Goal: Check status: Check status

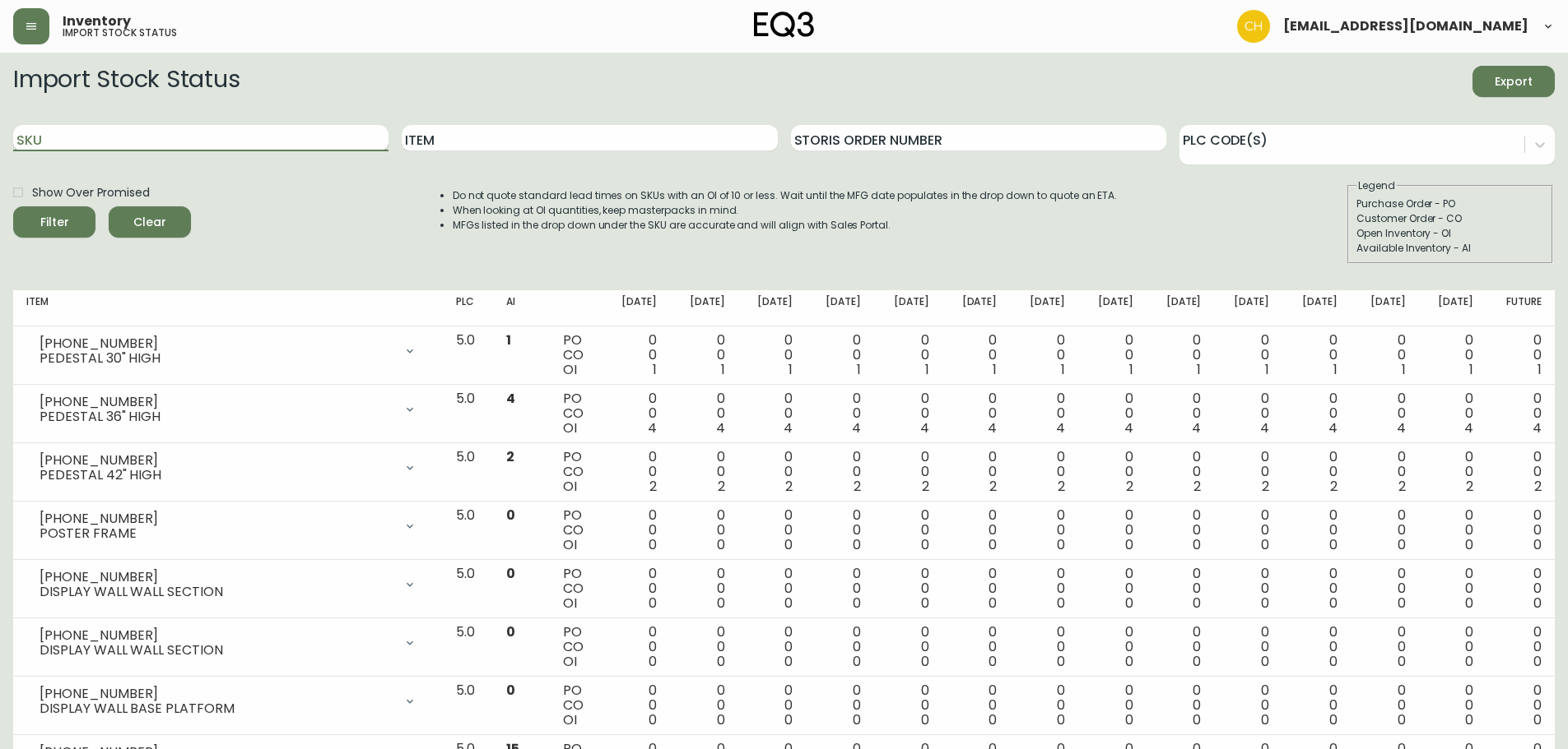
click at [161, 139] on input "SKU" at bounding box center [200, 138] width 376 height 26
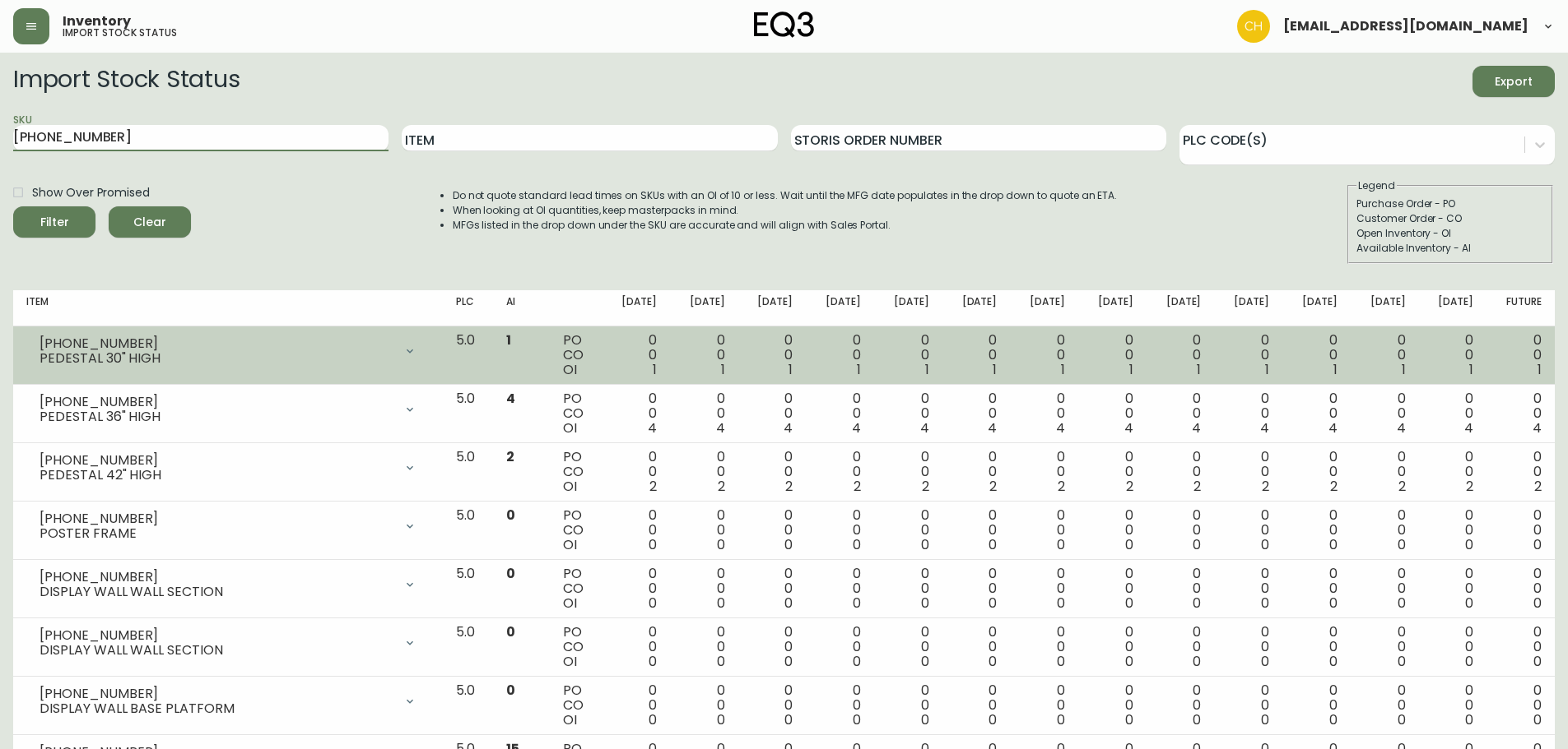
type input "[PHONE_NUMBER]"
click at [13, 206] on button "Filter" at bounding box center [54, 222] width 83 height 31
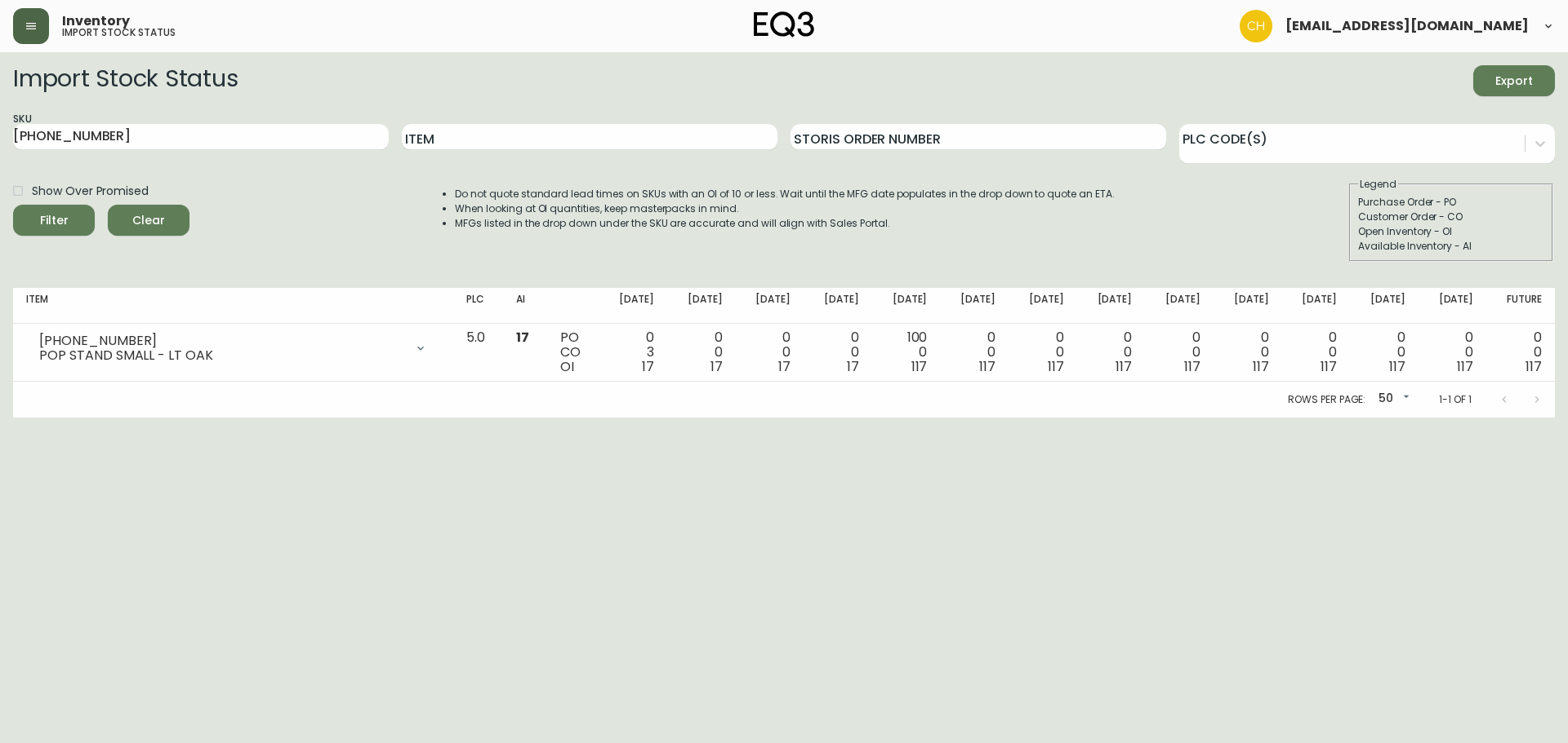
click at [34, 20] on icon "button" at bounding box center [31, 26] width 13 height 13
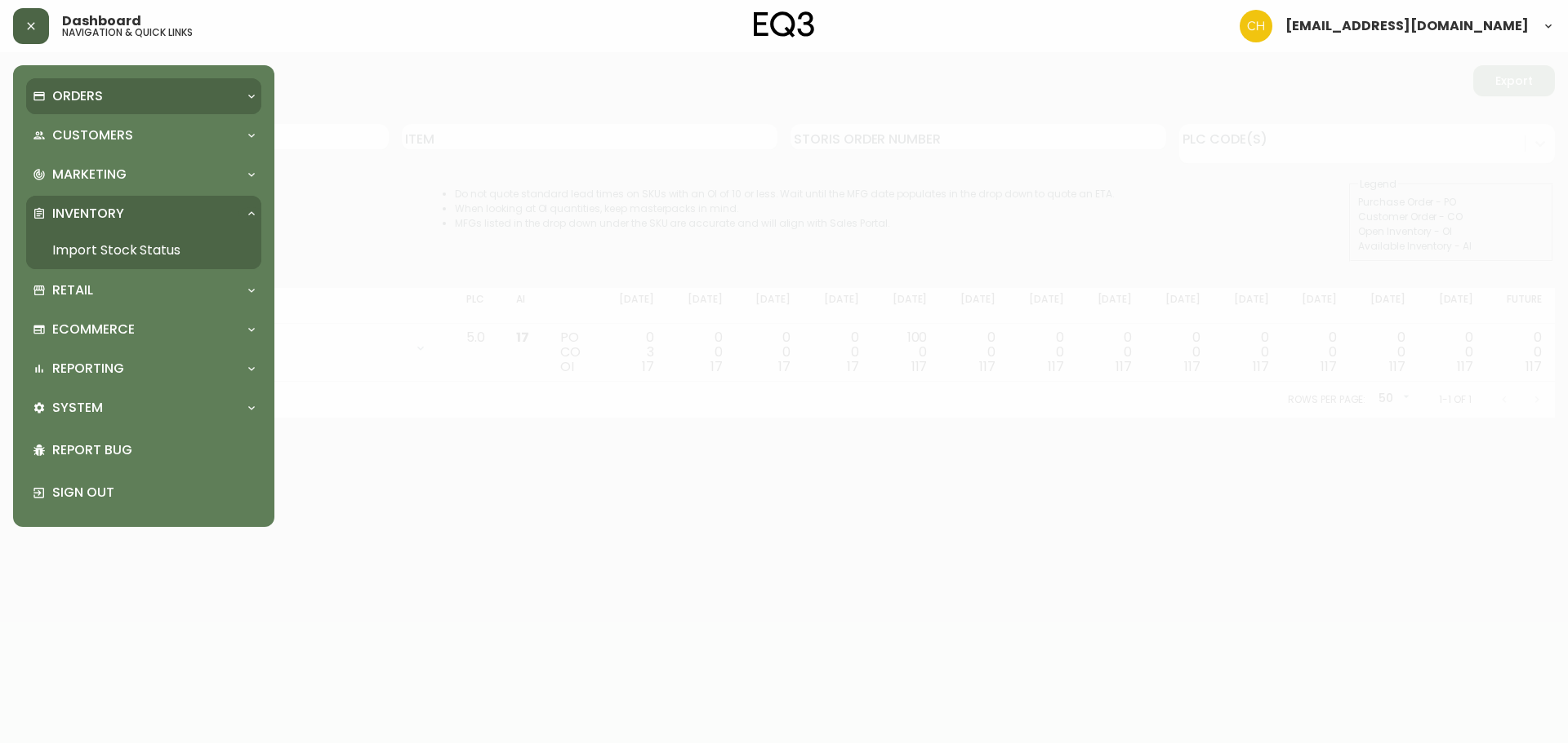
click at [82, 90] on p "Orders" at bounding box center [78, 96] width 51 height 18
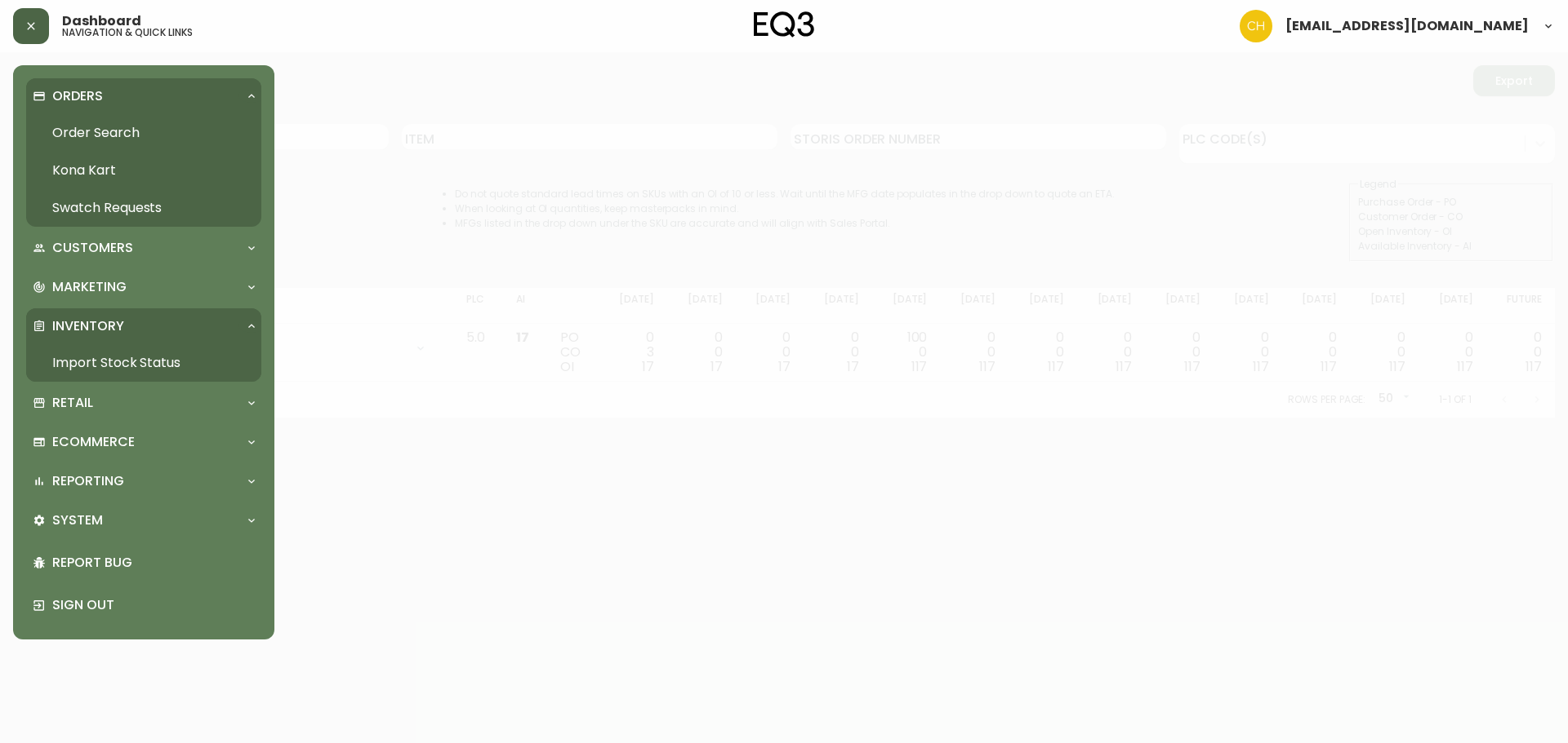
click at [89, 131] on link "Order Search" at bounding box center [143, 133] width 235 height 38
